Goal: Check status: Check status

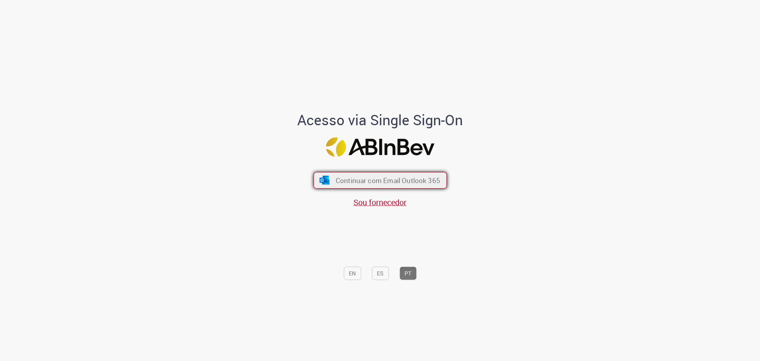
click at [356, 179] on span "Continuar com Email Outlook 365" at bounding box center [387, 179] width 105 height 9
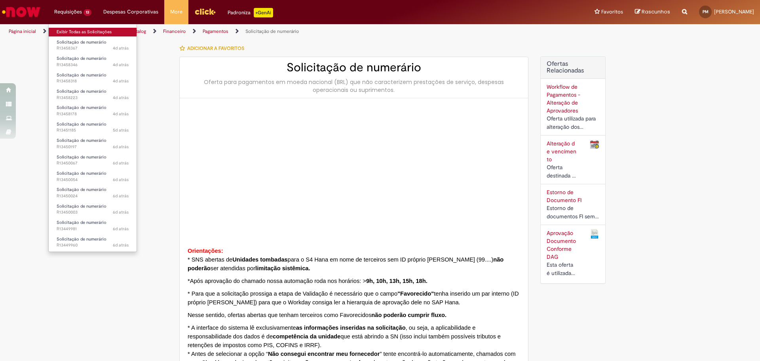
type input "***"
type input "**********"
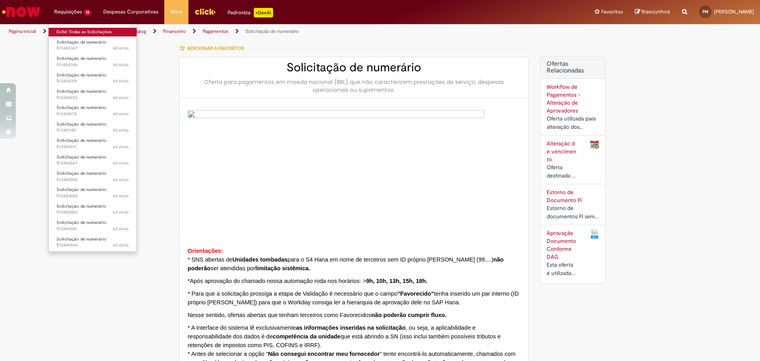
click at [80, 30] on link "Exibir Todas as Solicitações" at bounding box center [93, 32] width 88 height 9
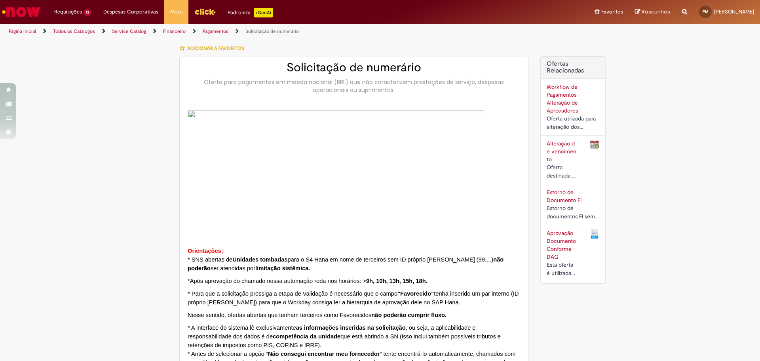
type input "**********"
type input "********"
type input "**********"
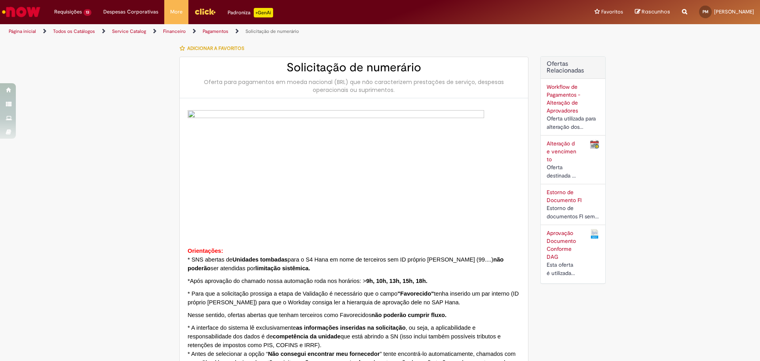
type input "**********"
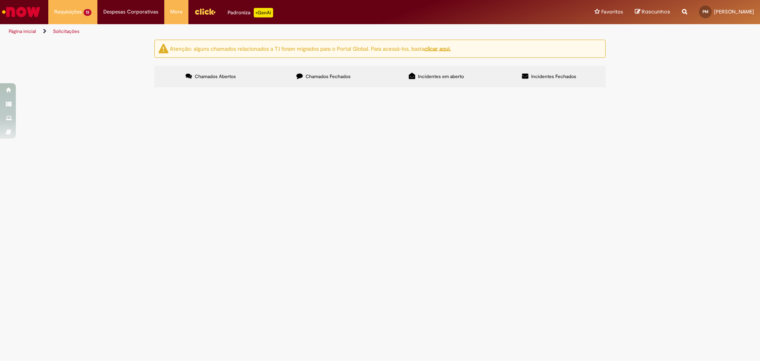
click at [0, 0] on span "Ressarcimento Ambev Smahs - Conta 6104014 CC BRZB080297 - Nayara Fim Cabreira -…" at bounding box center [0, 0] width 0 height 0
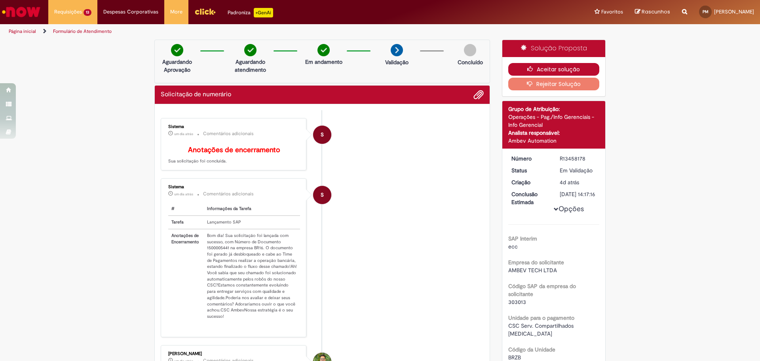
click at [528, 70] on icon "button" at bounding box center [532, 69] width 10 height 6
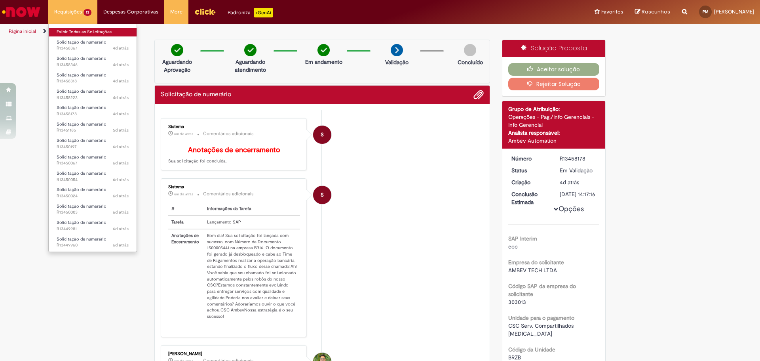
click at [83, 30] on link "Exibir Todas as Solicitações" at bounding box center [93, 32] width 88 height 9
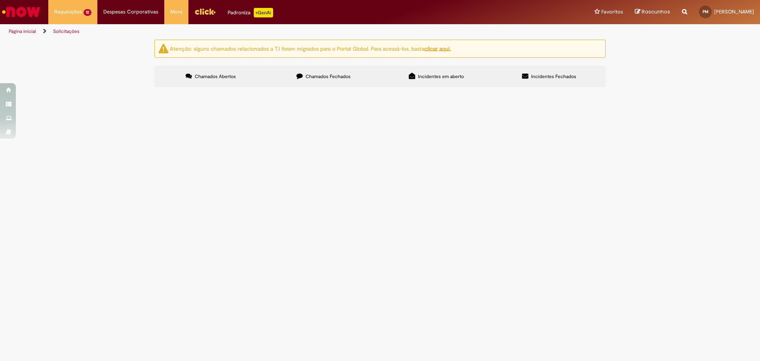
click at [0, 0] on span "Ressarcimento Ambev Custo Operações CSC - Conta 6025003 CC BRZA080201 - Nayara …" at bounding box center [0, 0] width 0 height 0
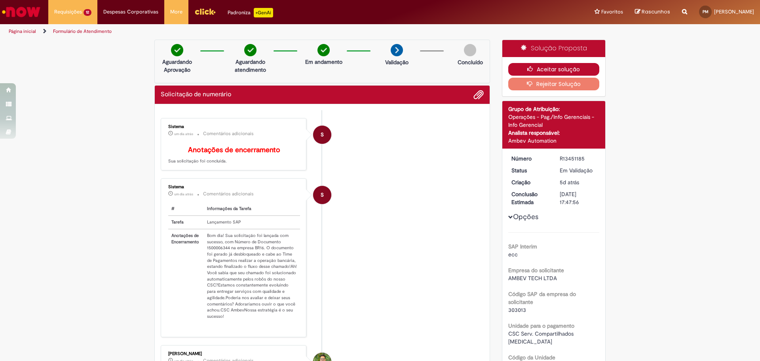
click at [527, 71] on icon "button" at bounding box center [532, 69] width 10 height 6
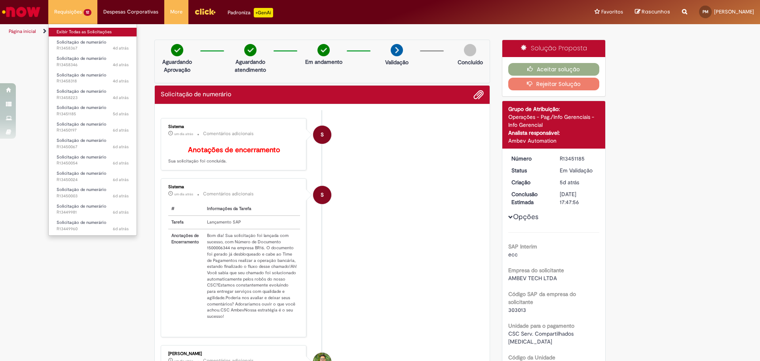
click at [88, 29] on link "Exibir Todas as Solicitações" at bounding box center [93, 32] width 88 height 9
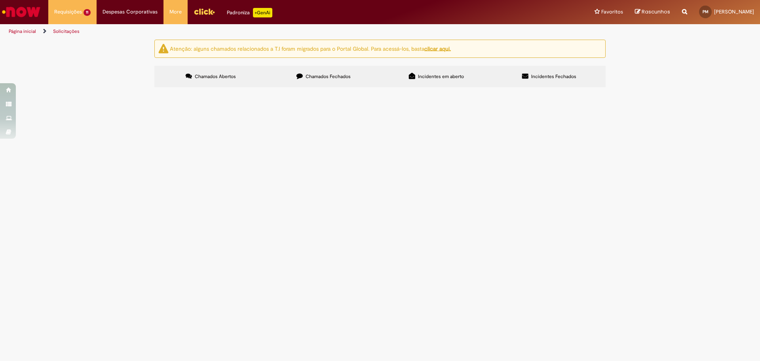
scroll to position [53, 0]
click at [0, 0] on span "Ressarcimento Ambev ContentSquare - Conta 6105008 CC BRZB080109 - Romero Melo -…" at bounding box center [0, 0] width 0 height 0
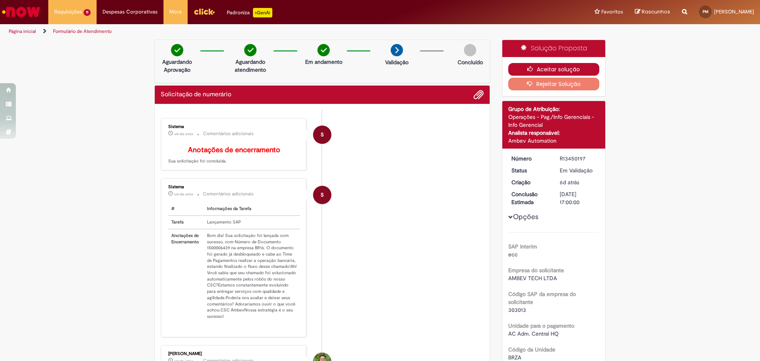
click at [536, 67] on button "Aceitar solução" at bounding box center [553, 69] width 91 height 13
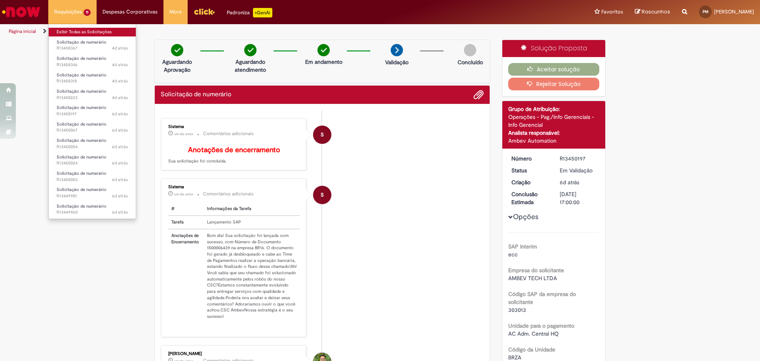
click at [75, 32] on link "Exibir Todas as Solicitações" at bounding box center [92, 32] width 87 height 9
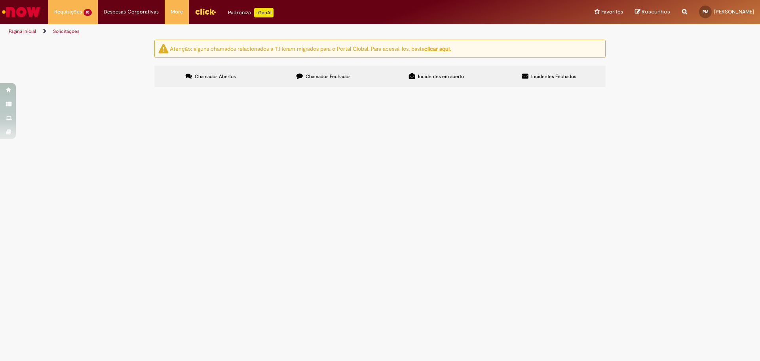
scroll to position [30, 0]
click at [0, 0] on span "Ressarcimento de Despesas de Viagem 20251142322/ 20251141105 Conta 6103005 - CC…" at bounding box center [0, 0] width 0 height 0
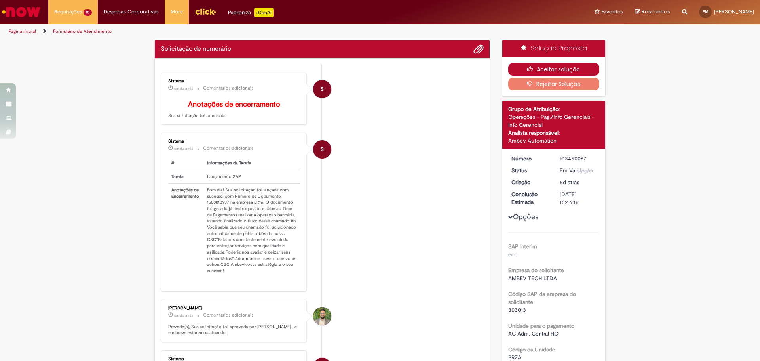
click at [517, 70] on button "Aceitar solução" at bounding box center [553, 69] width 91 height 13
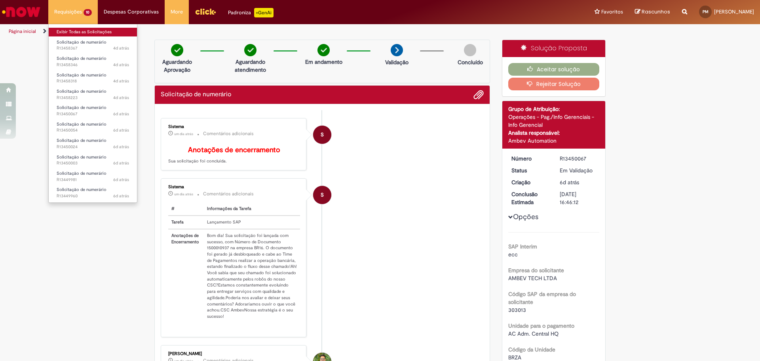
click at [79, 30] on link "Exibir Todas as Solicitações" at bounding box center [93, 32] width 88 height 9
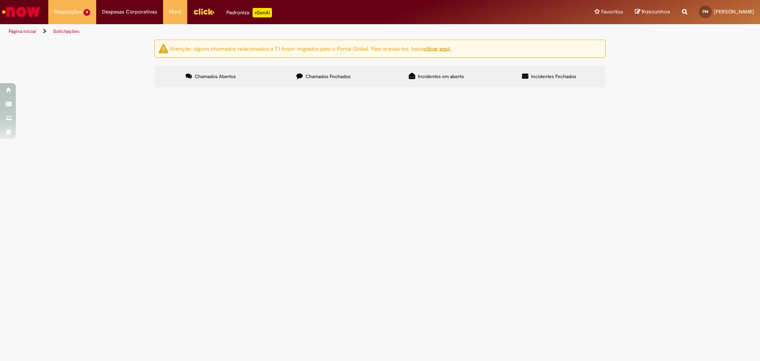
click at [0, 0] on td "Ressarcimento de Despesas de Viagem 20251168452/20251170862/20251170303/2025119…" at bounding box center [0, 0] width 0 height 0
click at [0, 0] on span "Ressarcimento de Despesas de Viagem 20251168452/20251170862/20251170303/2025119…" at bounding box center [0, 0] width 0 height 0
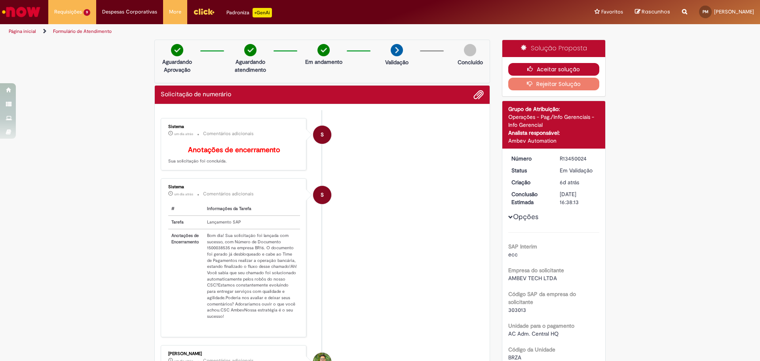
click at [522, 72] on button "Aceitar solução" at bounding box center [553, 69] width 91 height 13
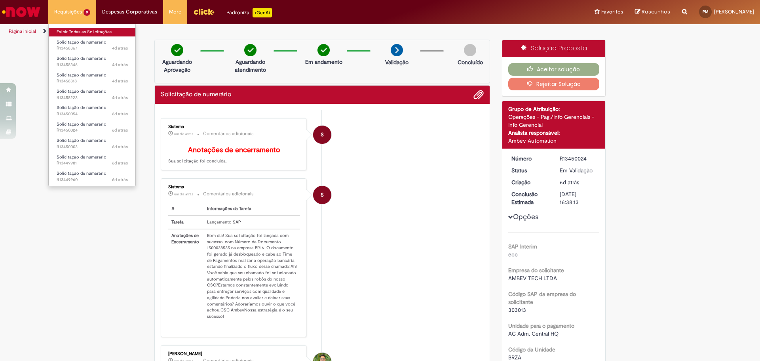
click at [82, 31] on link "Exibir Todas as Solicitações" at bounding box center [92, 32] width 87 height 9
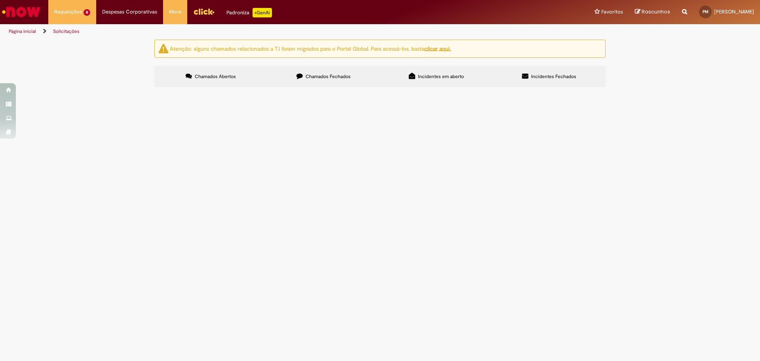
click at [0, 0] on span "Ressarcimento de Despesas de Viagem 2025887339/2025900888/20251170396/202511708…" at bounding box center [0, 0] width 0 height 0
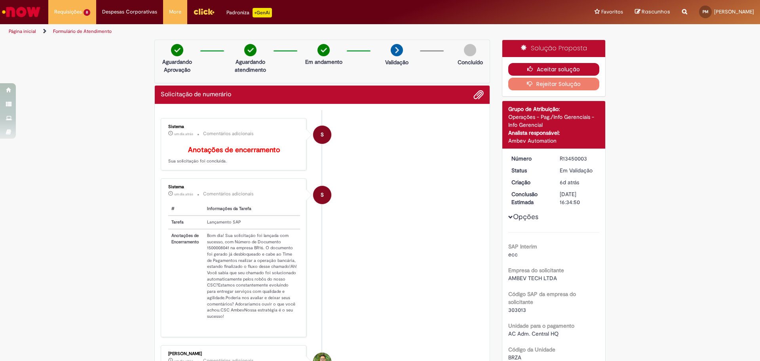
click at [520, 67] on button "Aceitar solução" at bounding box center [553, 69] width 91 height 13
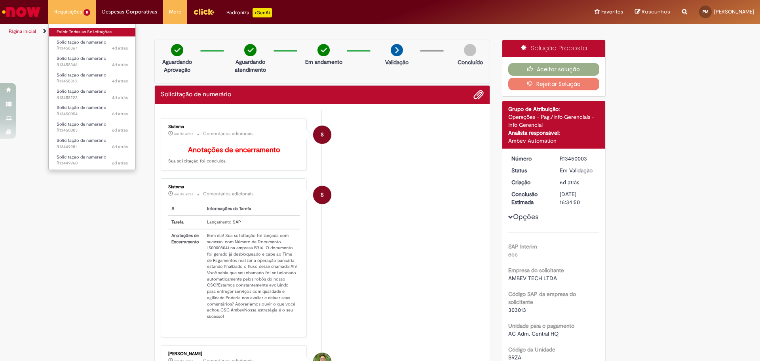
click at [74, 32] on link "Exibir Todas as Solicitações" at bounding box center [92, 32] width 87 height 9
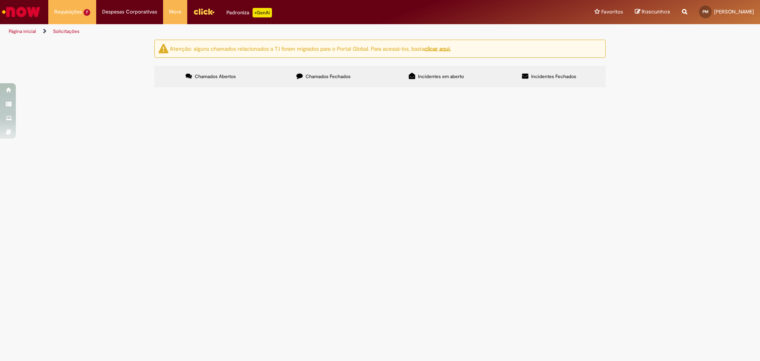
click at [0, 0] on span "Ressarcimento de Despesas de Viagem 20251136079/20251137360/20251165214/2025117…" at bounding box center [0, 0] width 0 height 0
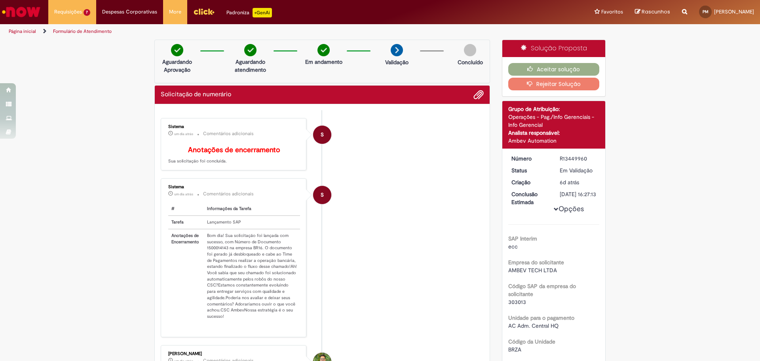
drag, startPoint x: 547, startPoint y: 68, endPoint x: 386, endPoint y: 74, distance: 161.3
click at [547, 67] on button "Aceitar solução" at bounding box center [553, 69] width 91 height 13
click at [82, 31] on link "Exibir Todas as Solicitações" at bounding box center [92, 32] width 87 height 9
